Goal: Use online tool/utility

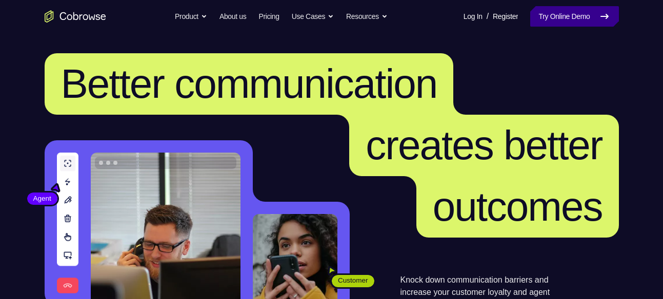
click at [556, 23] on link "Try Online Demo" at bounding box center [574, 16] width 88 height 21
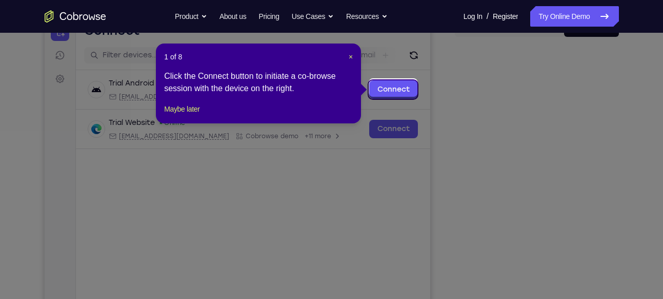
scroll to position [116, 0]
drag, startPoint x: 350, startPoint y: 58, endPoint x: 377, endPoint y: 62, distance: 27.5
click at [350, 58] on span "×" at bounding box center [351, 57] width 4 height 8
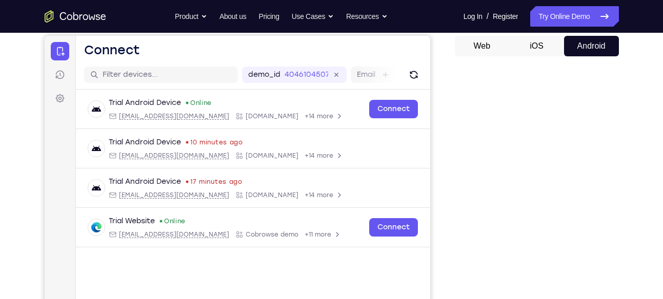
scroll to position [0, 0]
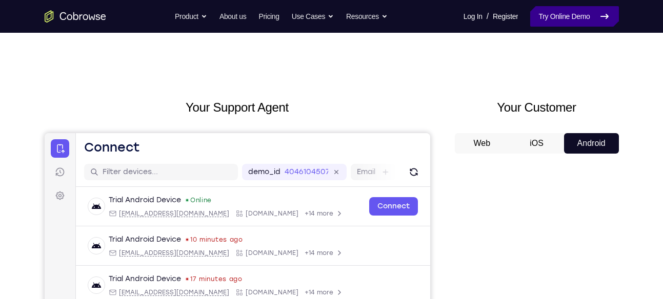
click at [560, 11] on link "Try Online Demo" at bounding box center [574, 16] width 88 height 21
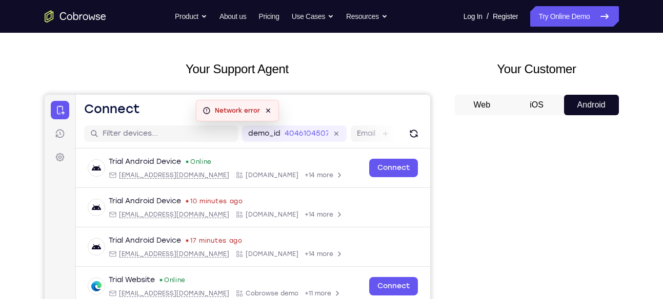
scroll to position [37, 0]
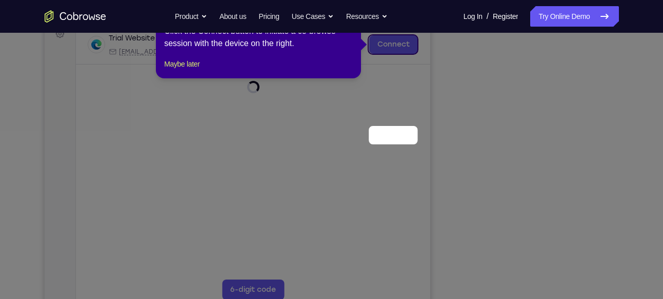
scroll to position [62, 0]
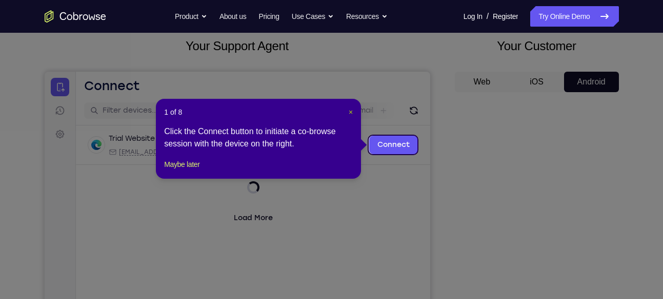
click at [350, 112] on span "×" at bounding box center [351, 112] width 4 height 8
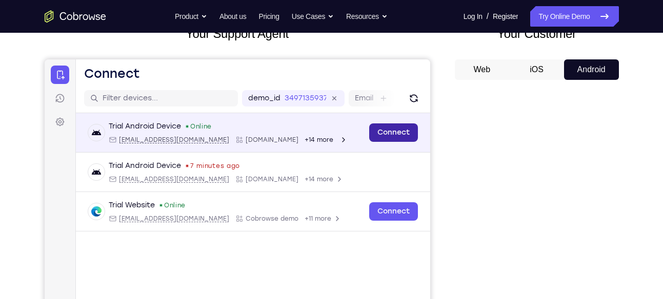
scroll to position [72, 0]
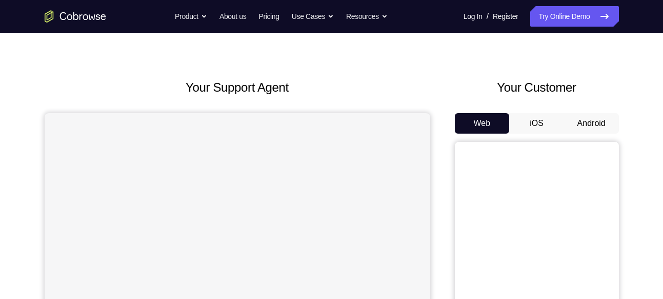
scroll to position [22, 0]
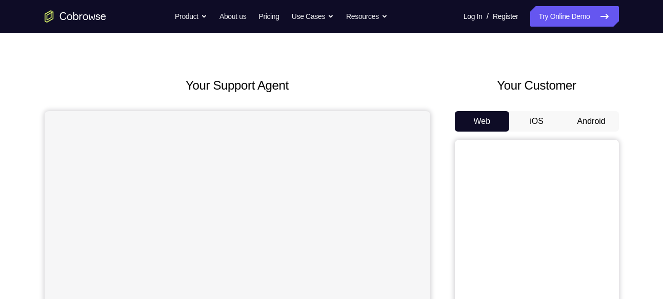
click at [590, 118] on button "Android" at bounding box center [591, 121] width 55 height 21
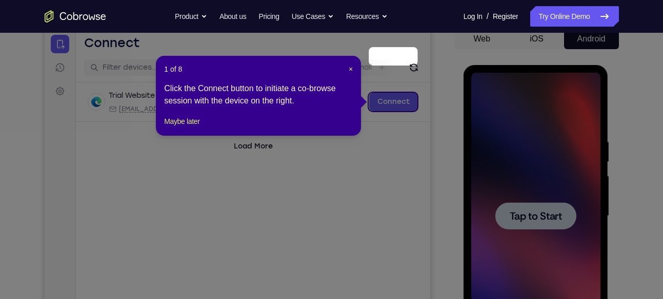
scroll to position [103, 0]
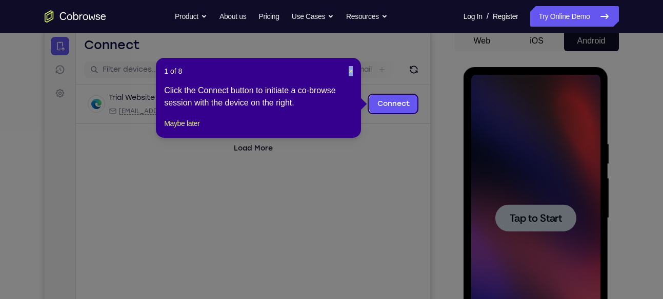
drag, startPoint x: 347, startPoint y: 71, endPoint x: 353, endPoint y: 71, distance: 6.2
click at [353, 71] on div "1 of 8 × Click the Connect button to initiate a co-browse session with the devi…" at bounding box center [258, 98] width 205 height 80
click at [352, 71] on span "×" at bounding box center [351, 71] width 4 height 8
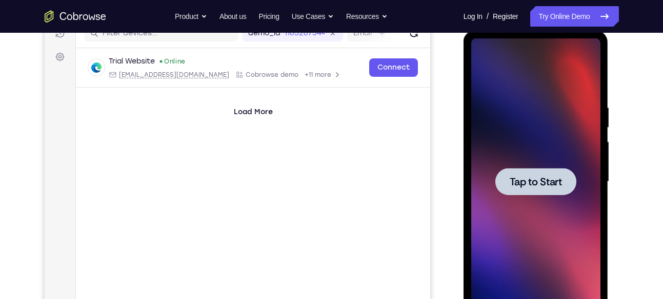
scroll to position [140, 0]
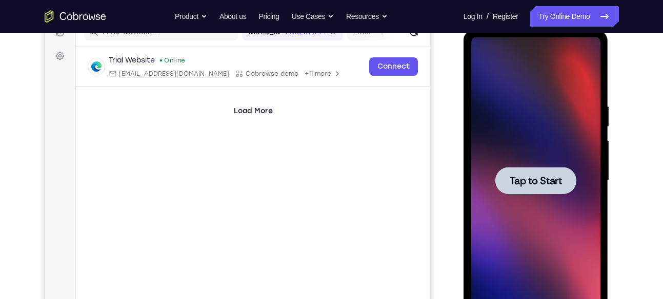
click at [542, 176] on span "Tap to Start" at bounding box center [536, 181] width 52 height 10
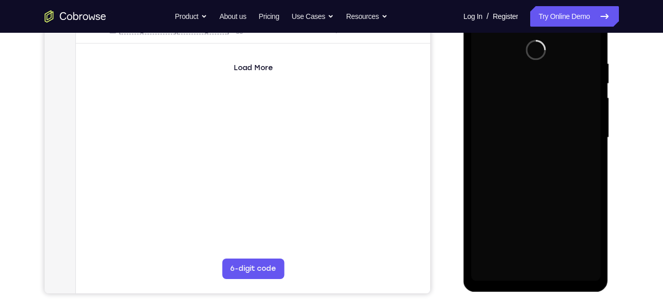
scroll to position [182, 0]
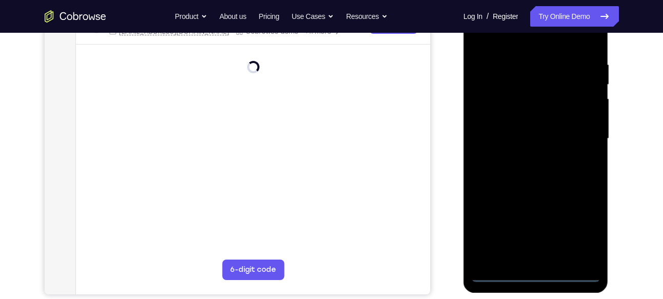
click at [540, 276] on div at bounding box center [535, 138] width 129 height 287
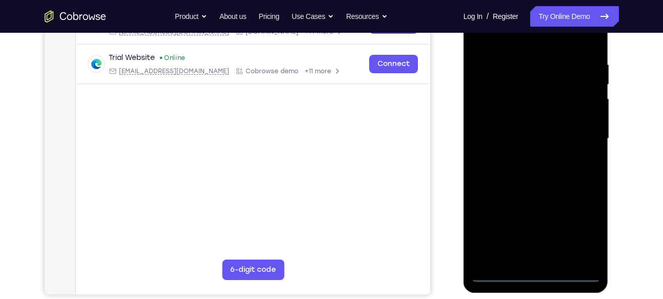
click at [586, 227] on div at bounding box center [535, 138] width 129 height 287
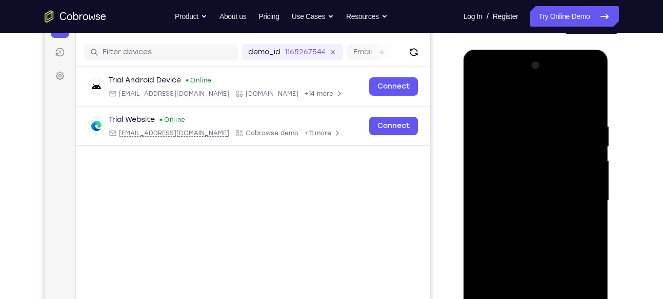
scroll to position [119, 0]
click at [510, 99] on div at bounding box center [535, 201] width 129 height 287
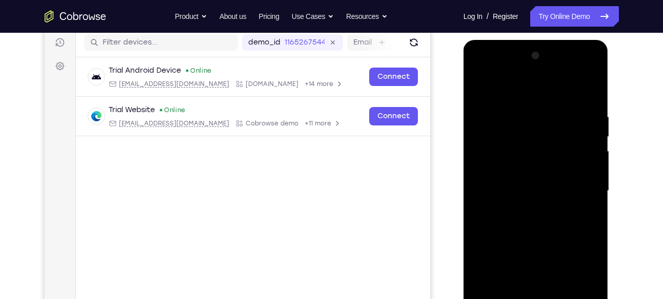
scroll to position [130, 0]
click at [515, 135] on div at bounding box center [535, 190] width 129 height 287
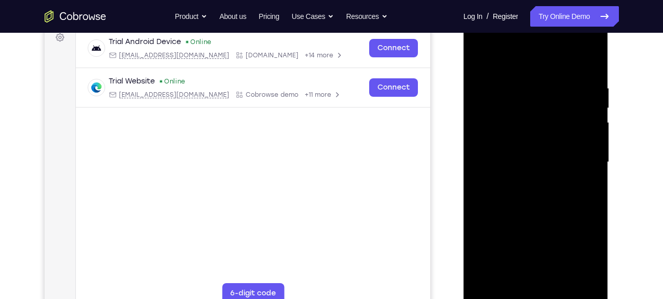
scroll to position [159, 0]
click at [542, 258] on div at bounding box center [535, 161] width 129 height 287
click at [542, 226] on div at bounding box center [535, 161] width 129 height 287
click at [518, 179] on div at bounding box center [535, 161] width 129 height 287
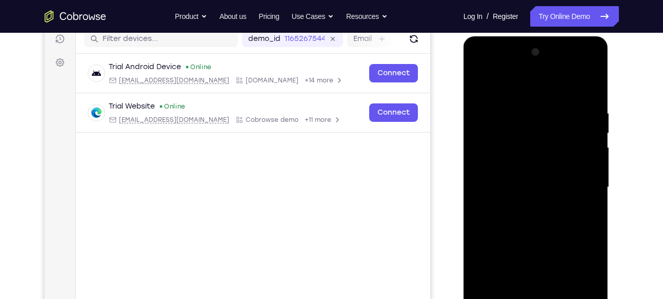
scroll to position [133, 0]
click at [541, 69] on div at bounding box center [535, 188] width 129 height 287
click at [501, 173] on div at bounding box center [535, 188] width 129 height 287
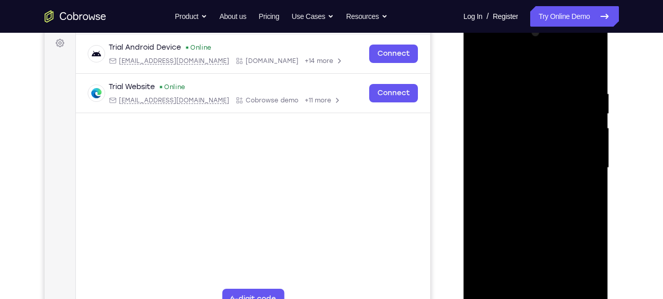
click at [521, 217] on div at bounding box center [535, 168] width 129 height 287
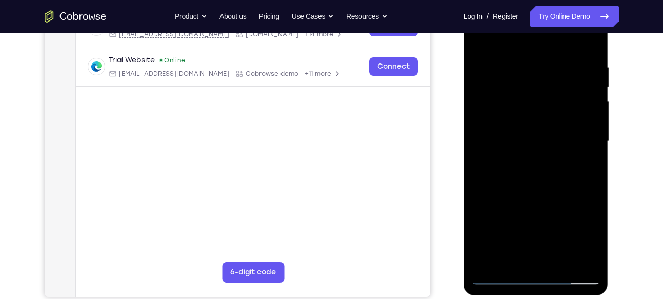
scroll to position [180, 0]
click at [591, 261] on div at bounding box center [535, 140] width 129 height 287
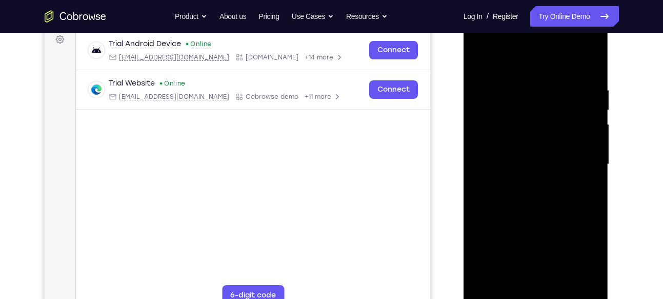
scroll to position [159, 0]
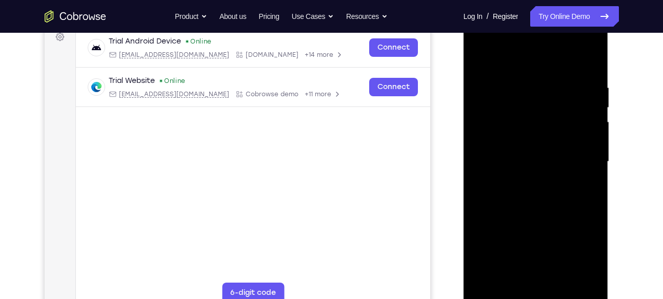
click at [566, 281] on div at bounding box center [535, 161] width 129 height 287
click at [522, 58] on div at bounding box center [535, 161] width 129 height 287
click at [543, 94] on div at bounding box center [535, 161] width 129 height 287
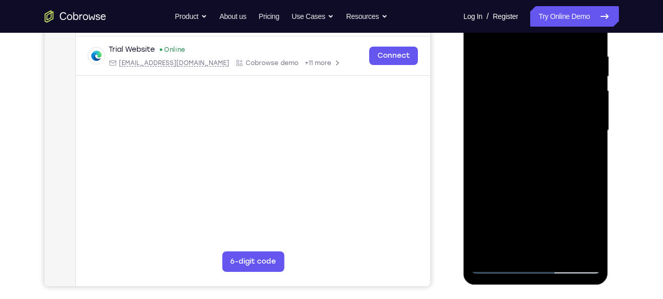
scroll to position [197, 0]
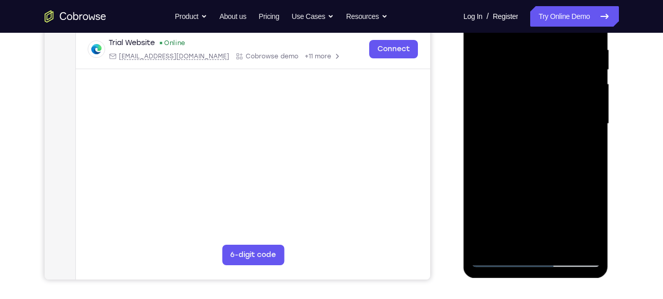
drag, startPoint x: 538, startPoint y: 189, endPoint x: 536, endPoint y: 62, distance: 127.2
click at [536, 62] on div at bounding box center [535, 124] width 129 height 287
drag, startPoint x: 534, startPoint y: 209, endPoint x: 539, endPoint y: 38, distance: 170.8
click at [539, 38] on div at bounding box center [535, 124] width 129 height 287
drag, startPoint x: 540, startPoint y: 202, endPoint x: 543, endPoint y: 43, distance: 159.0
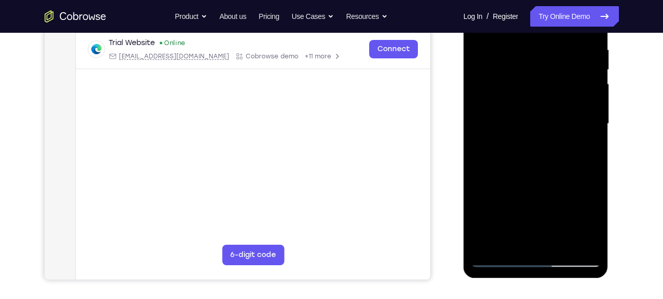
click at [543, 43] on div at bounding box center [535, 124] width 129 height 287
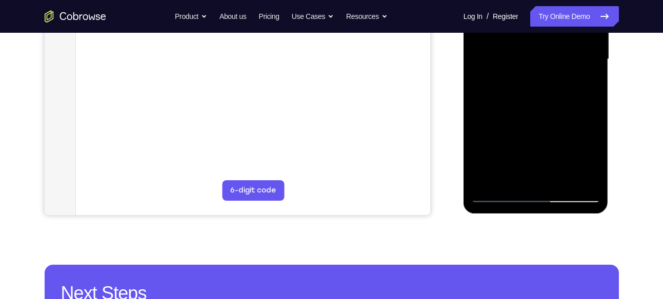
scroll to position [262, 0]
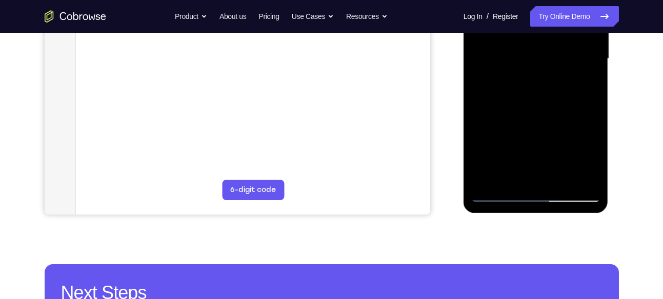
click at [588, 180] on div at bounding box center [535, 58] width 129 height 287
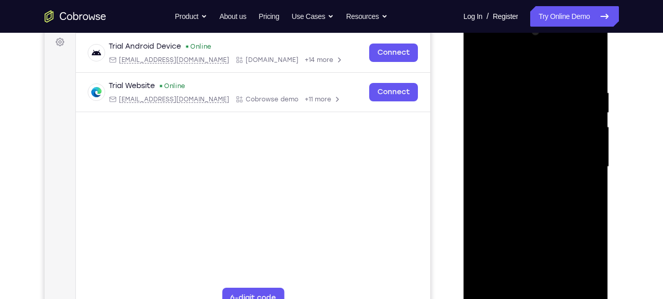
scroll to position [128, 0]
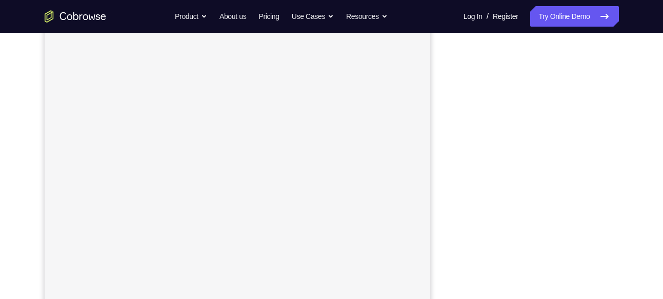
scroll to position [167, 0]
click at [456, 212] on div at bounding box center [537, 152] width 164 height 315
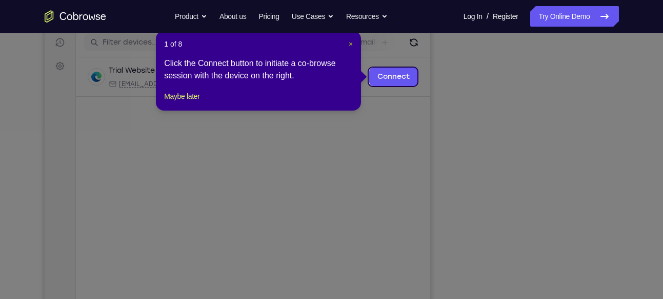
click at [349, 42] on span "×" at bounding box center [351, 44] width 4 height 8
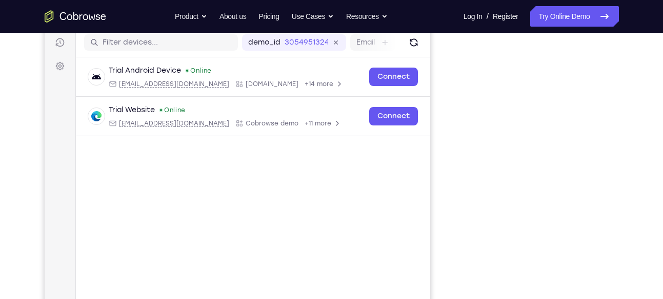
click at [449, 145] on div "Your Support Agent Your Customer Web iOS Android" at bounding box center [332, 158] width 574 height 379
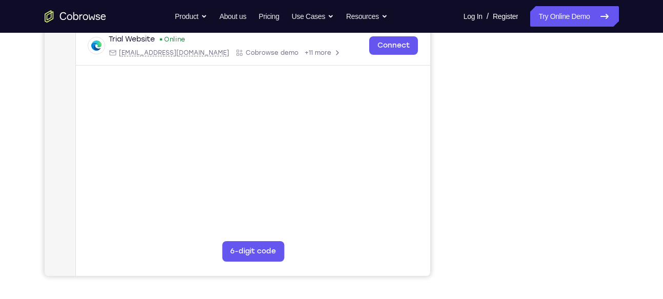
scroll to position [210, 0]
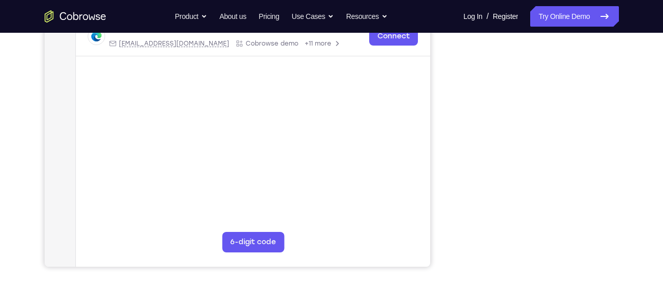
click at [450, 151] on div "Your Support Agent Your Customer Web iOS Android" at bounding box center [332, 78] width 574 height 379
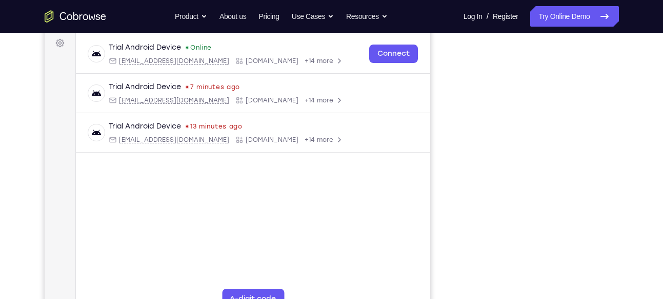
scroll to position [152, 0]
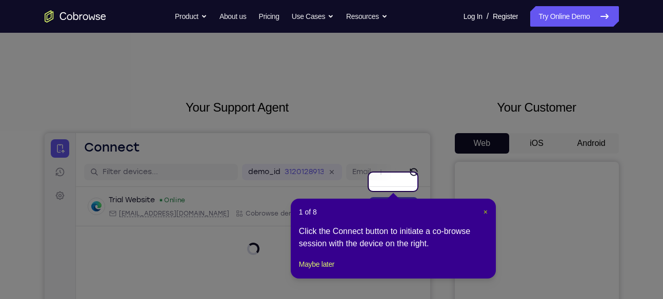
click at [483, 213] on span "×" at bounding box center [485, 212] width 4 height 8
